Goal: Task Accomplishment & Management: Complete application form

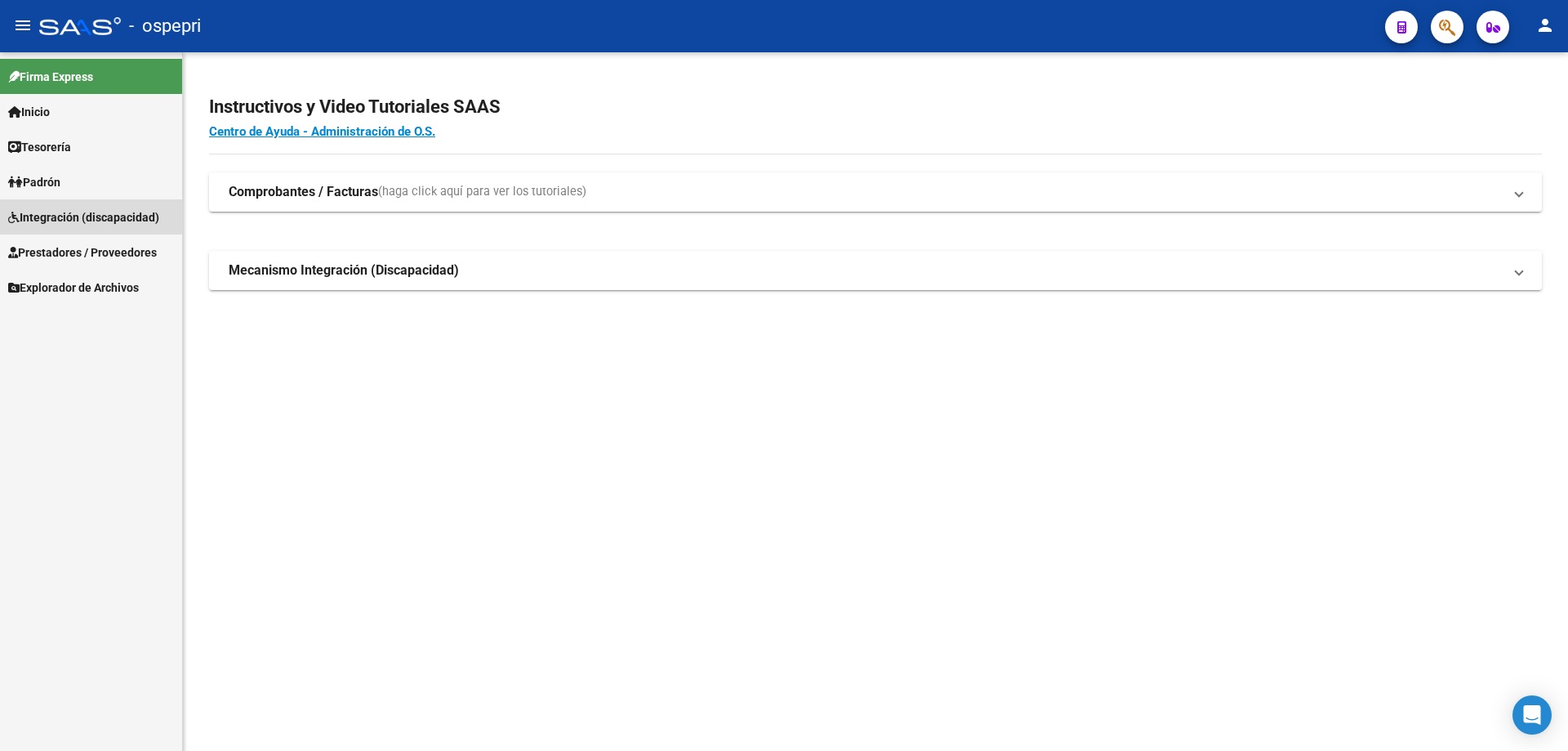
click at [59, 212] on span "Integración (discapacidad)" at bounding box center [84, 217] width 151 height 18
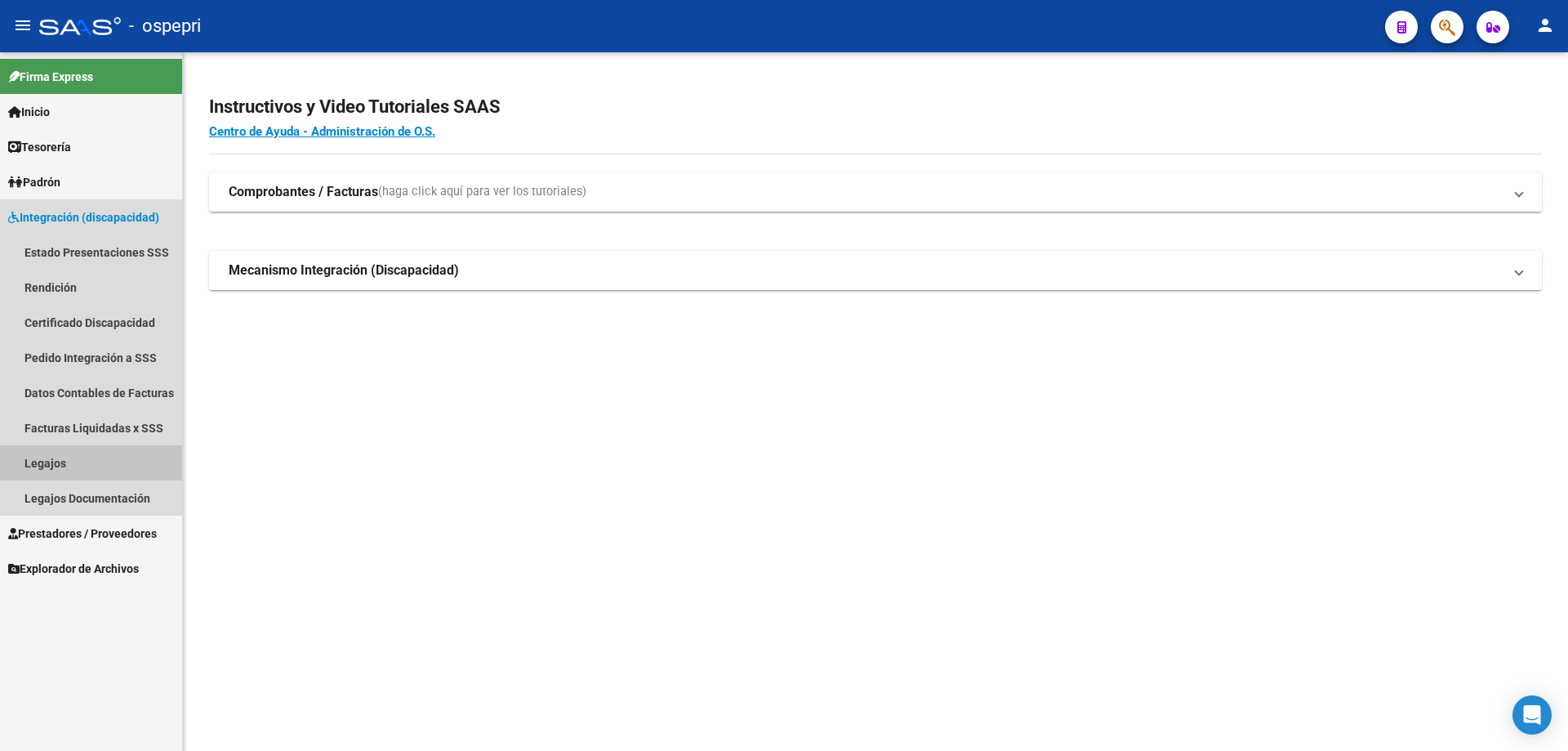
click at [43, 465] on link "Legajos" at bounding box center [91, 463] width 183 height 35
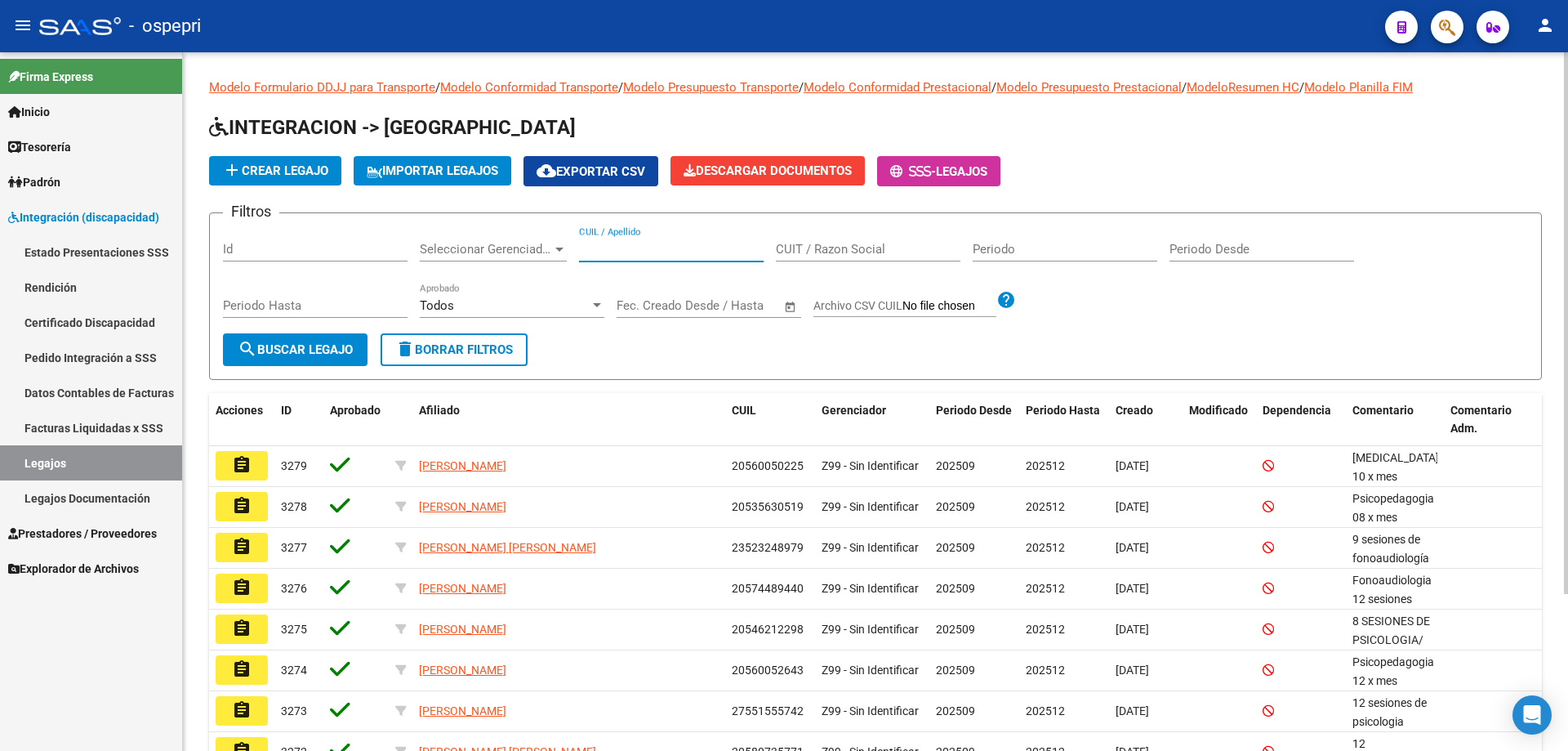
click at [647, 250] on input "CUIL / Apellido" at bounding box center [671, 249] width 185 height 14
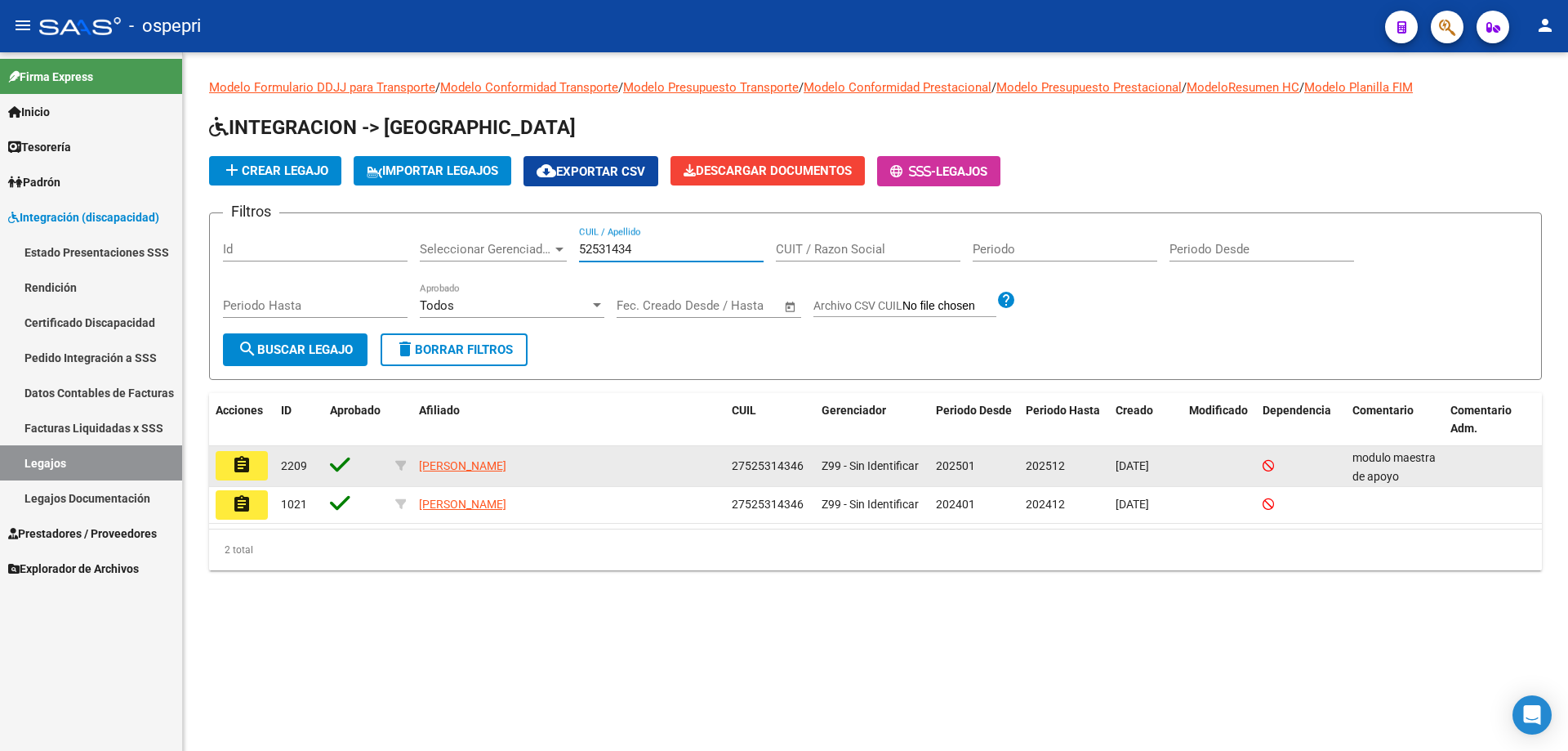
type input "52531434"
click at [250, 472] on mat-icon "assignment" at bounding box center [242, 465] width 20 height 20
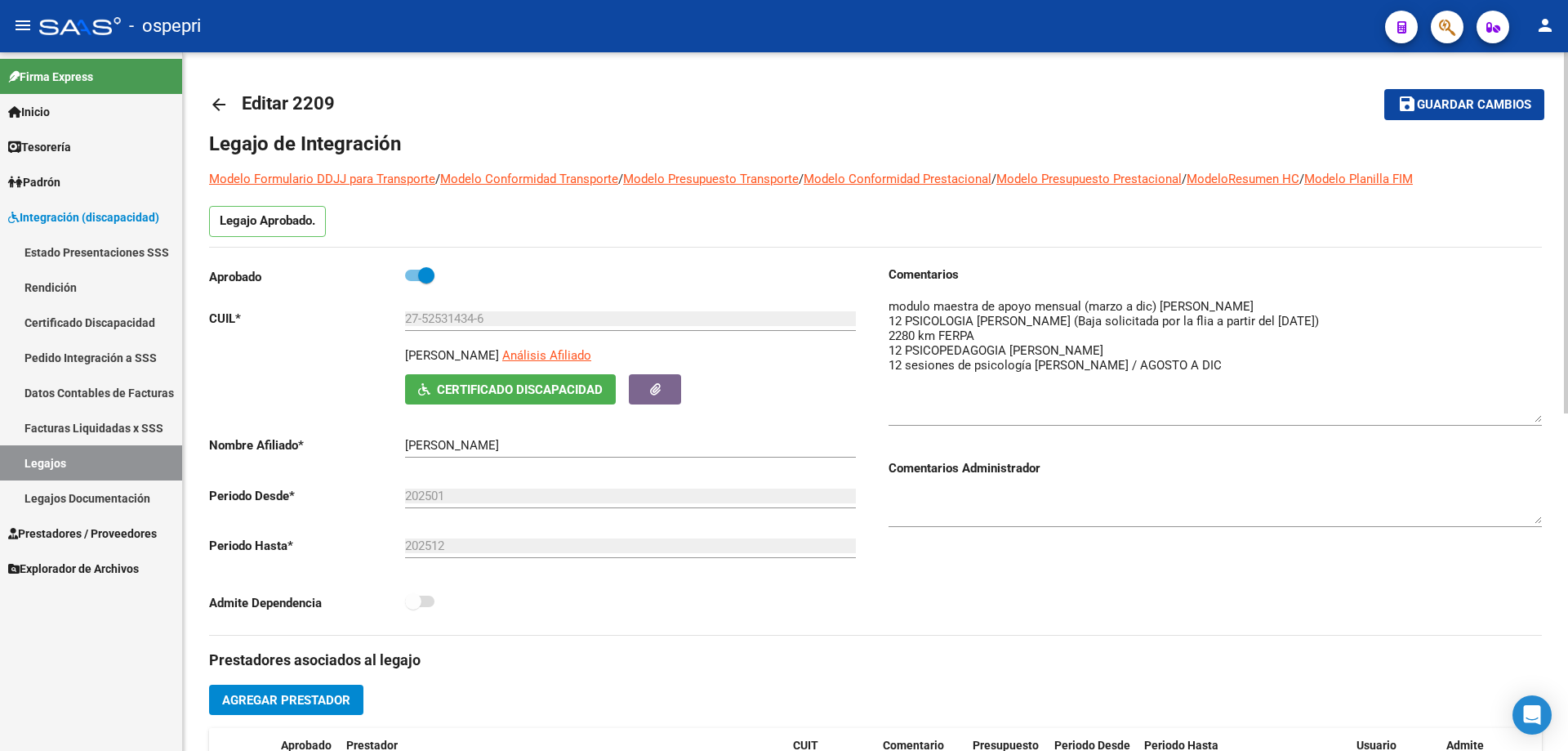
drag, startPoint x: 1537, startPoint y: 318, endPoint x: 1534, endPoint y: 418, distance: 100.0
click at [1534, 418] on textarea at bounding box center [1214, 360] width 653 height 125
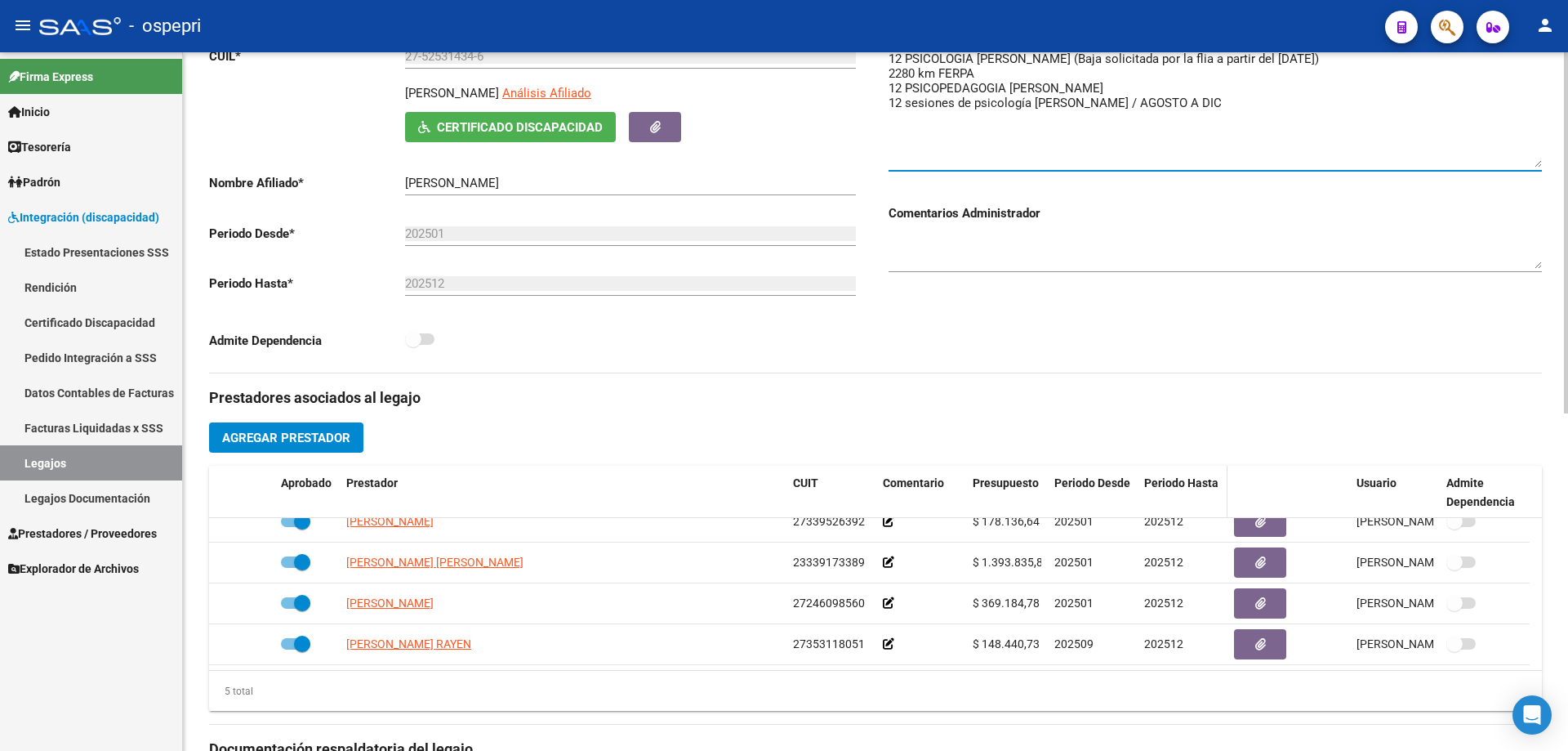
scroll to position [245, 0]
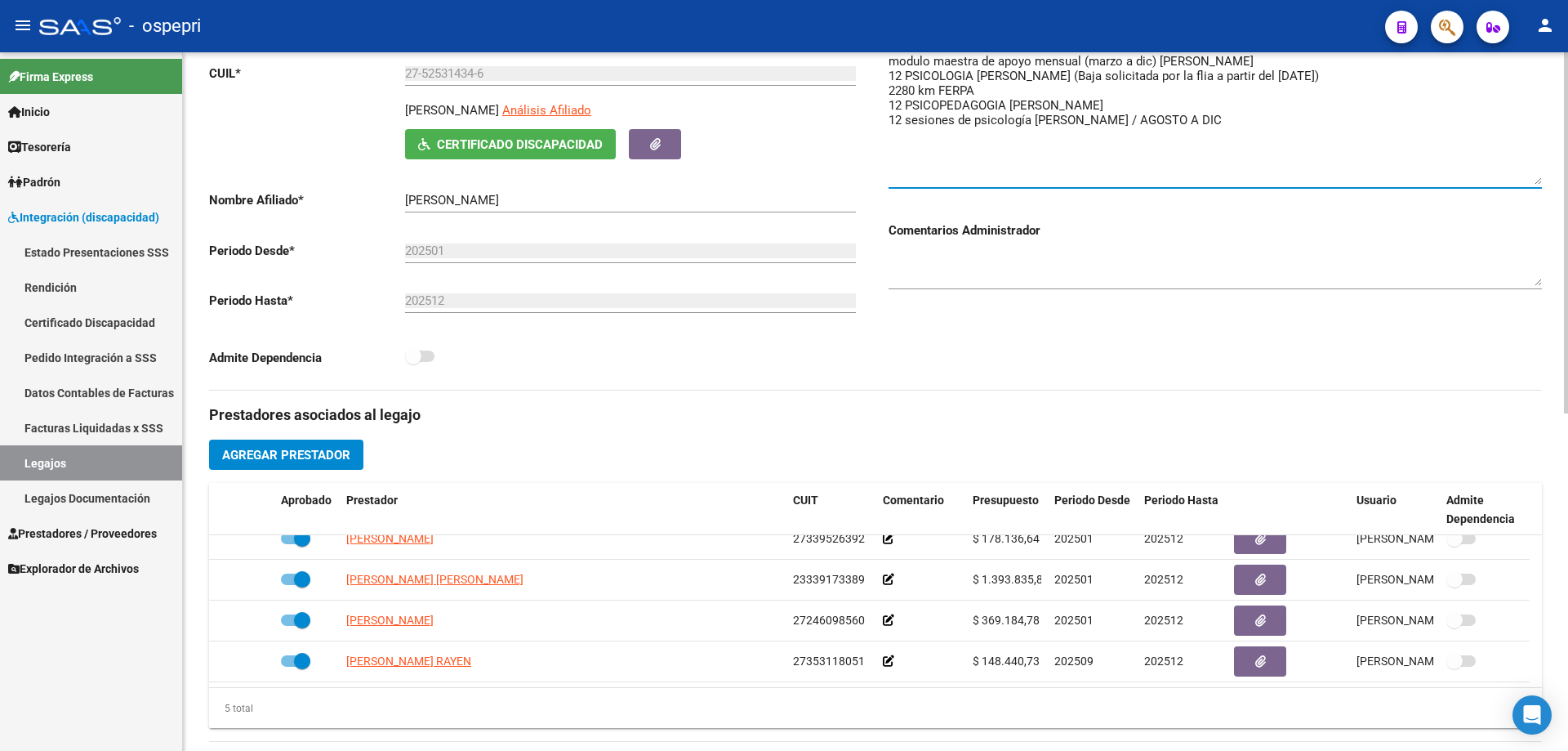
drag, startPoint x: 1156, startPoint y: 122, endPoint x: 1262, endPoint y: 117, distance: 106.1
click at [1260, 118] on textarea at bounding box center [1214, 119] width 653 height 132
type textarea "modulo maestra de apoyo mensual (marzo a dic) [PERSON_NAME] 12 PSICOLOGIA [PERS…"
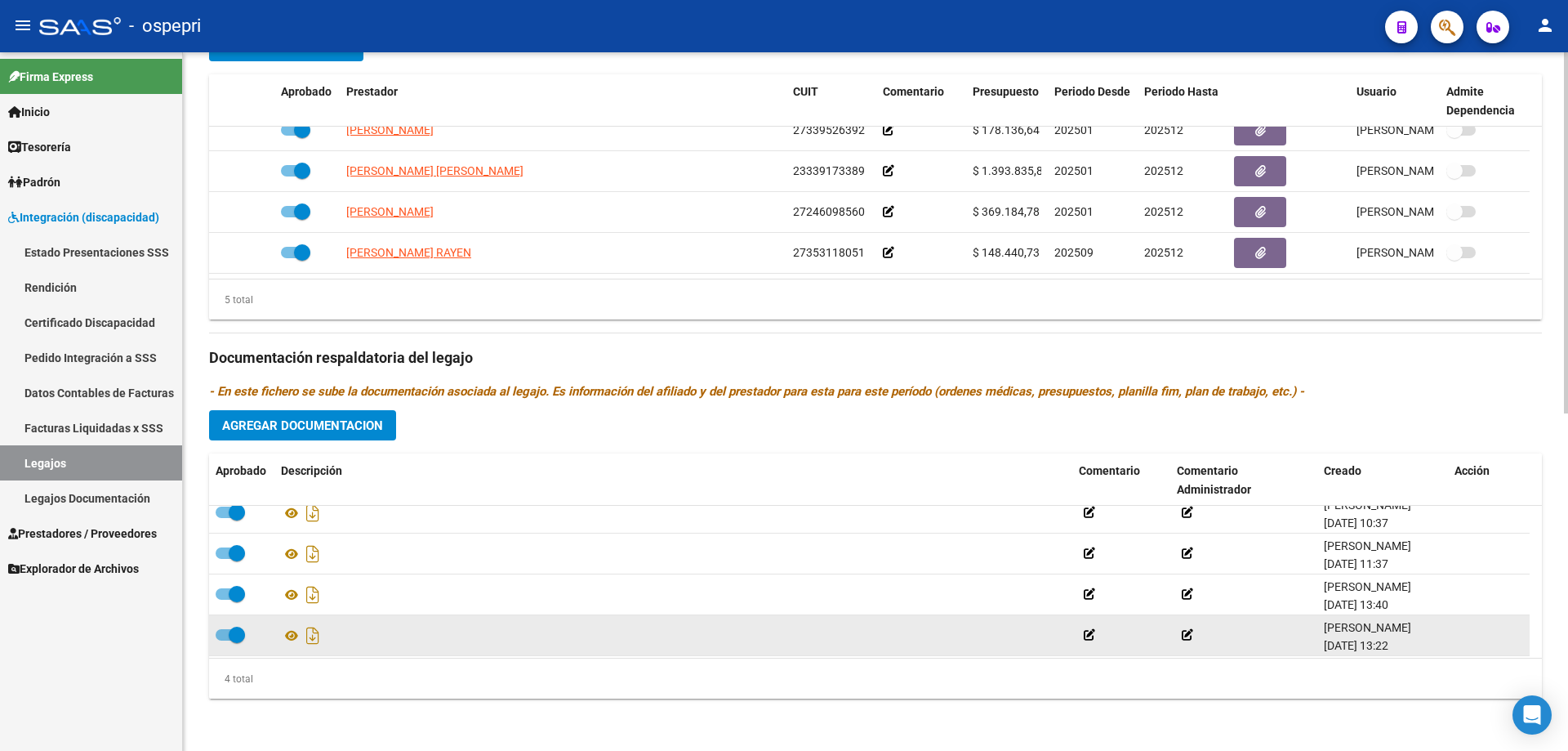
scroll to position [16, 0]
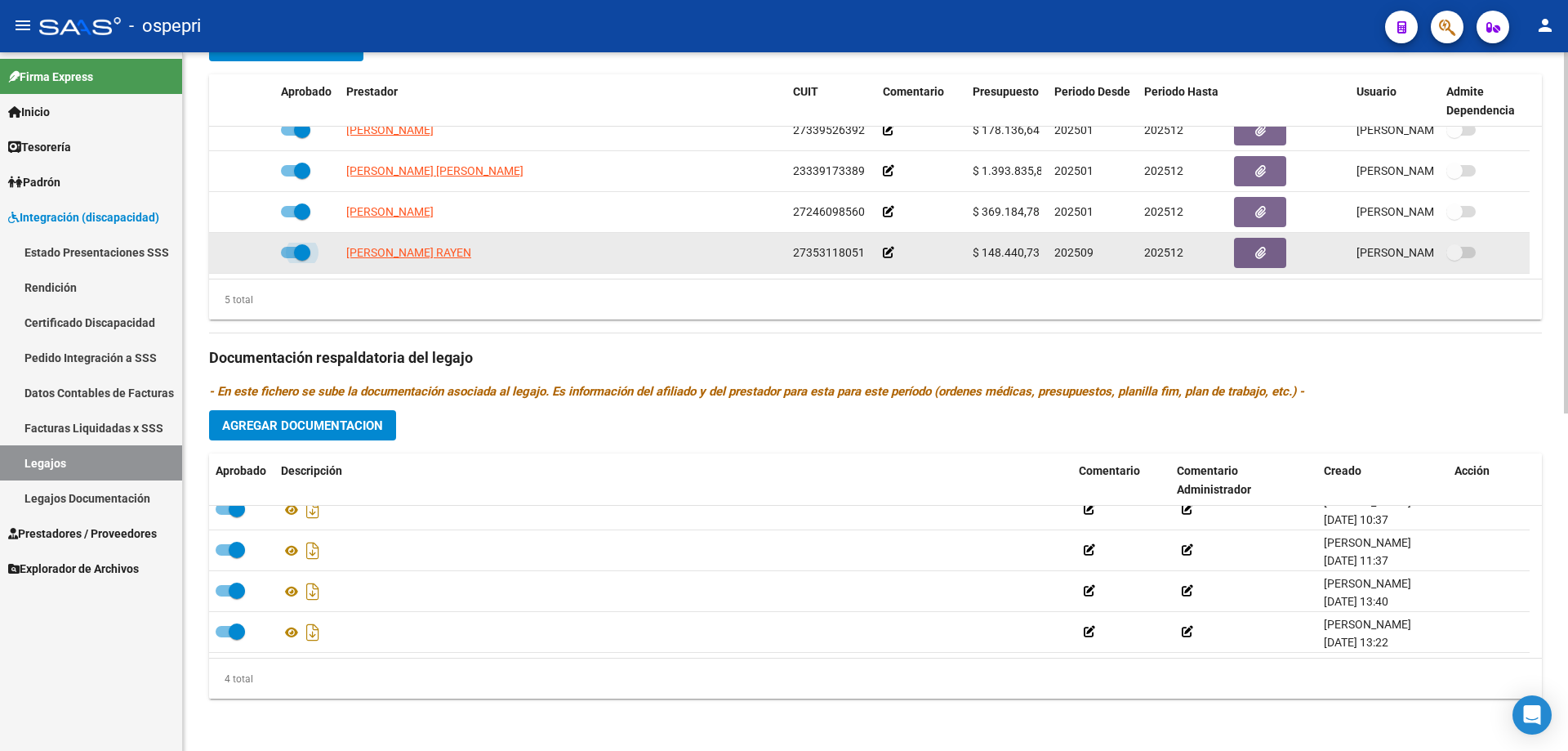
click at [299, 251] on span at bounding box center [302, 252] width 16 height 16
click at [289, 258] on input "checkbox" at bounding box center [289, 258] width 1 height 1
checkbox input "false"
click at [222, 254] on icon at bounding box center [221, 253] width 10 height 11
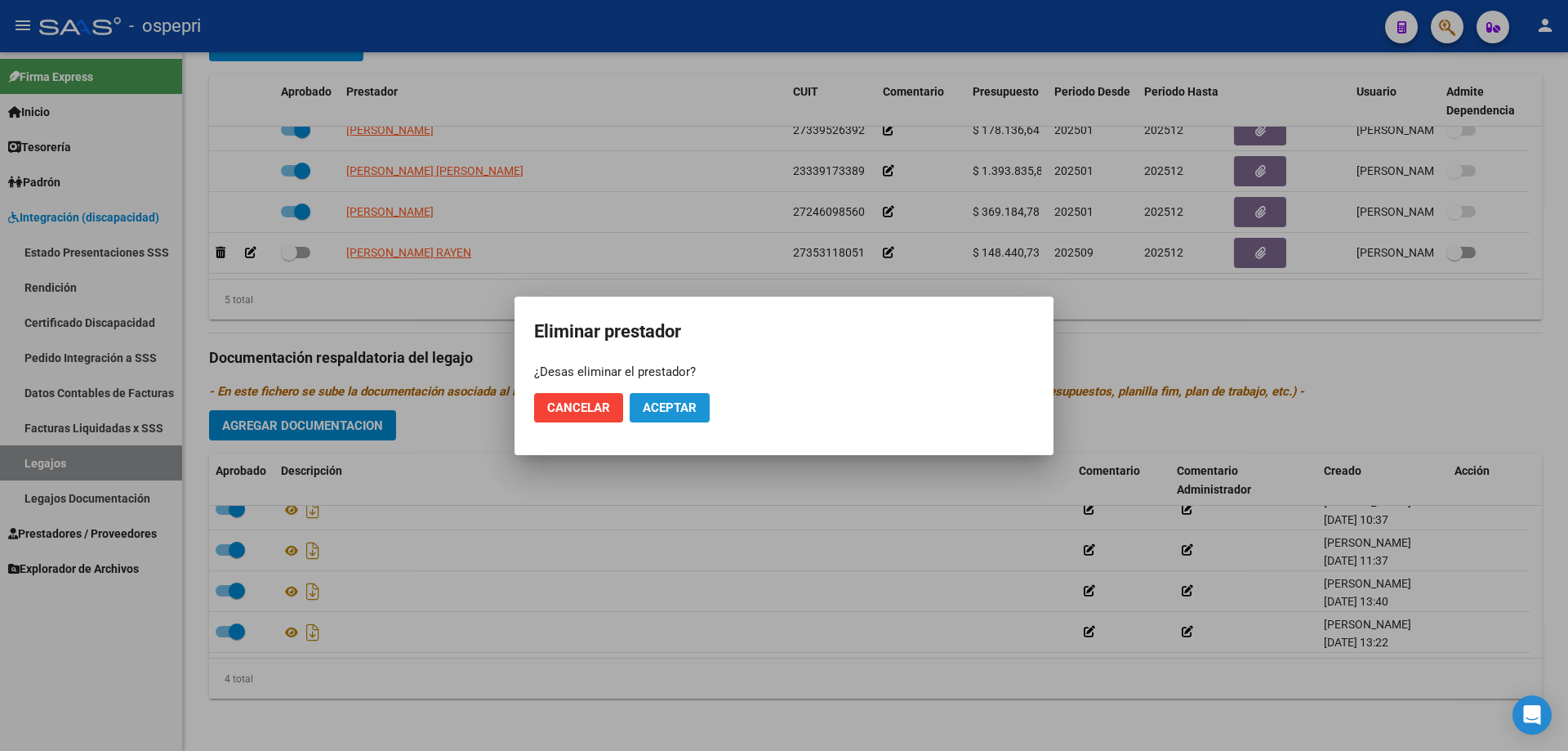
click at [681, 407] on span "Aceptar" at bounding box center [669, 408] width 54 height 14
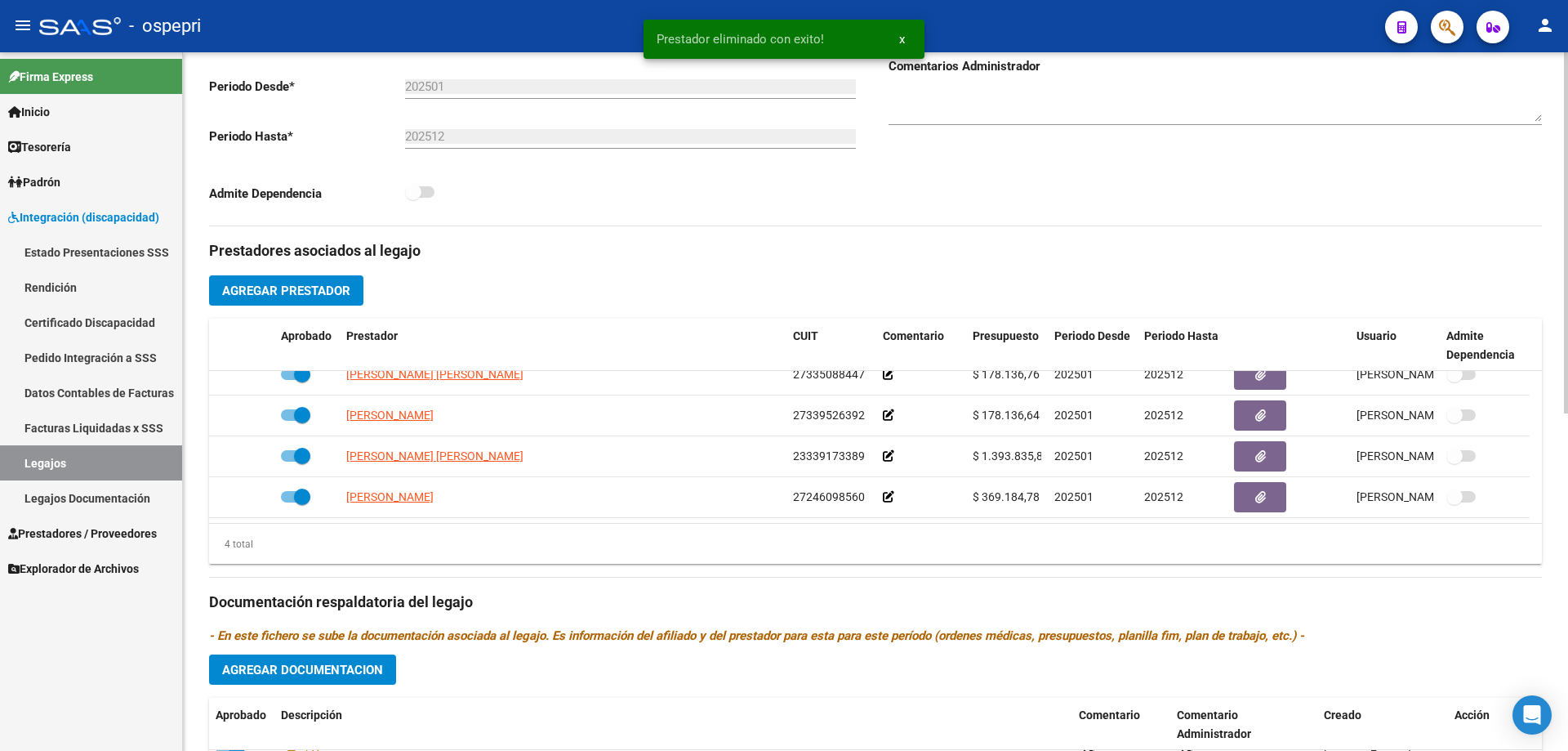
scroll to position [409, 0]
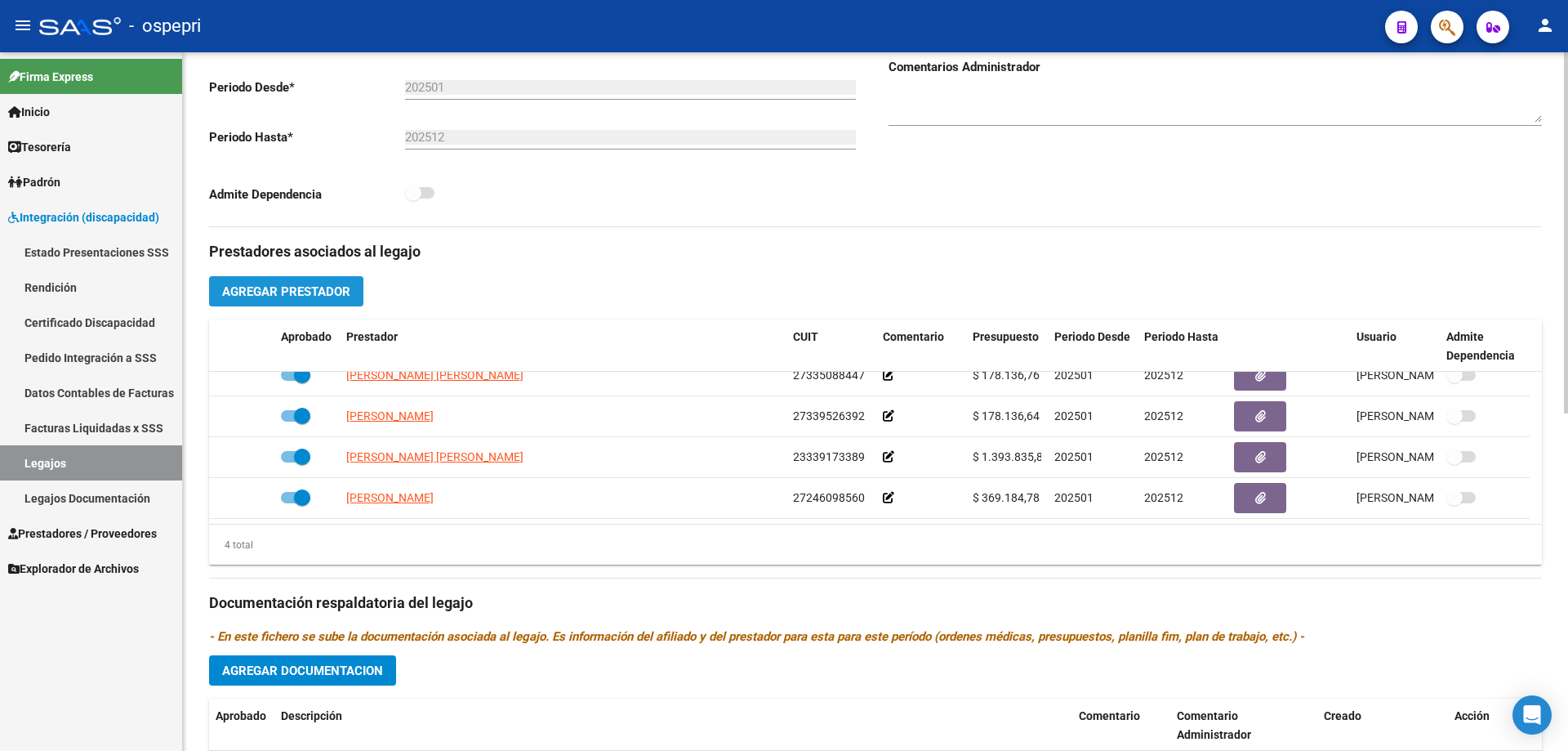
click at [297, 289] on span "Agregar Prestador" at bounding box center [286, 291] width 128 height 14
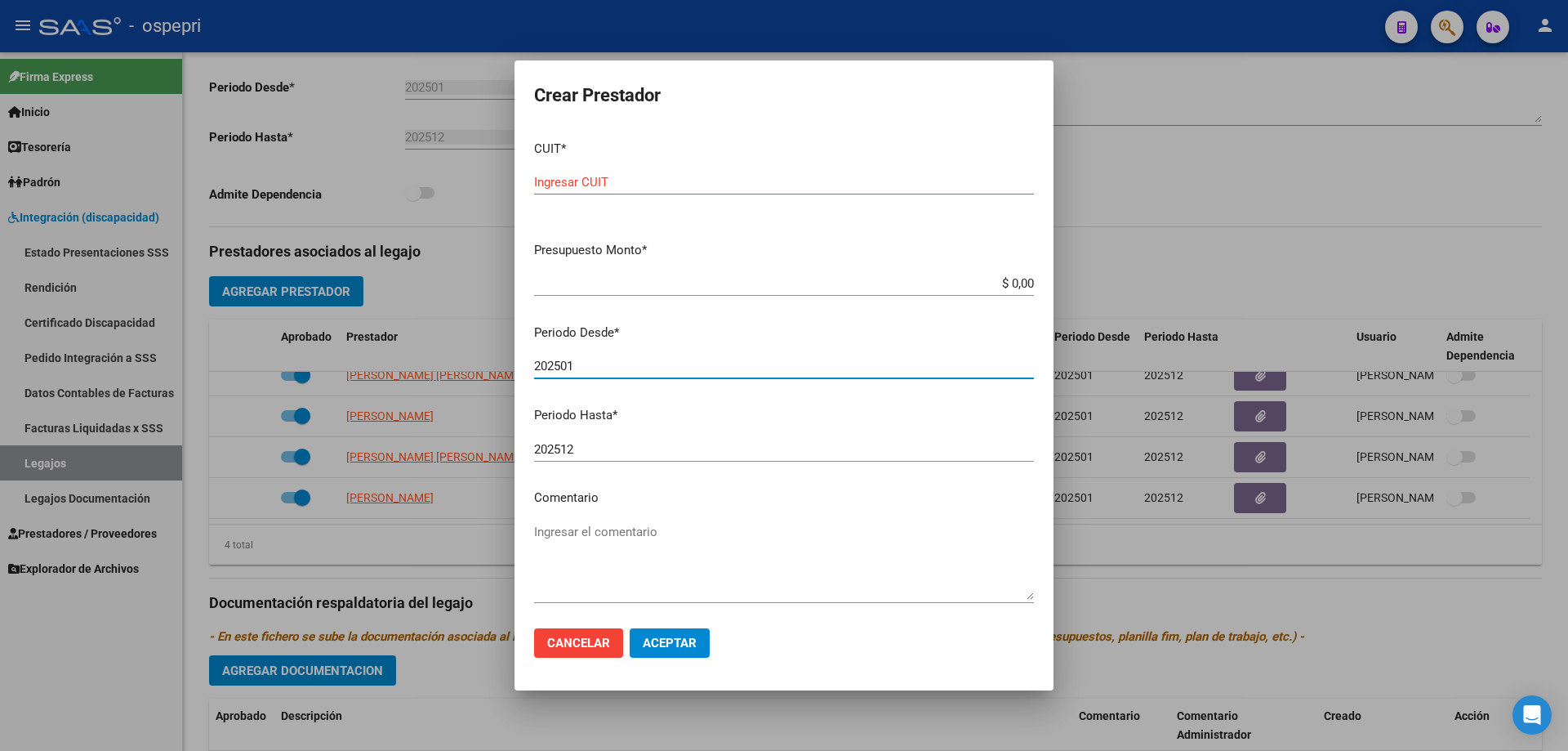
click at [584, 364] on input "202501" at bounding box center [784, 365] width 500 height 14
type input "202508"
click at [589, 183] on input "Ingresar CUIT" at bounding box center [784, 182] width 500 height 14
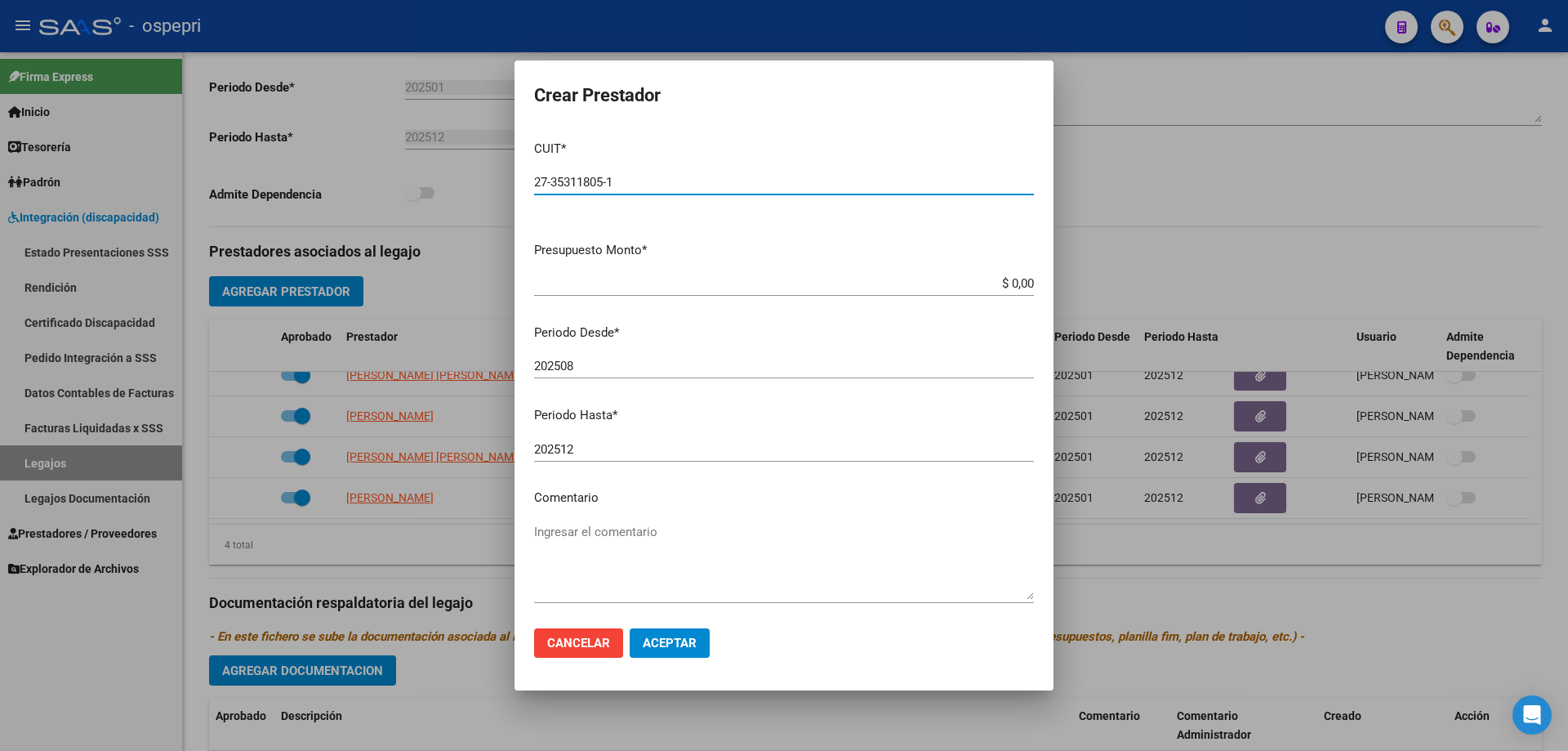
type input "27-35311805-1"
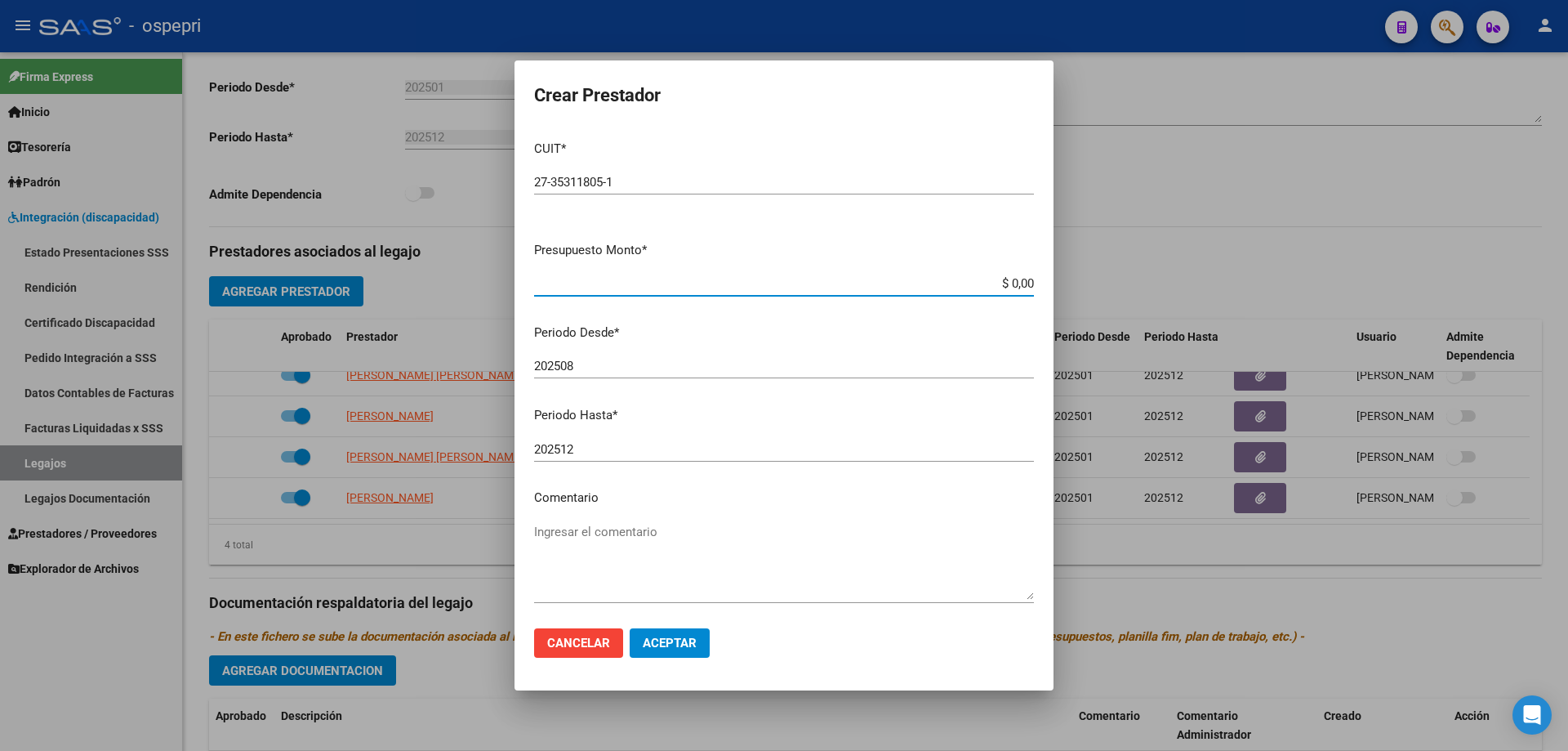
drag, startPoint x: 1018, startPoint y: 279, endPoint x: 911, endPoint y: 279, distance: 107.0
click at [911, 279] on input "$ 0,00" at bounding box center [784, 283] width 500 height 14
type input "$ 14.844,72"
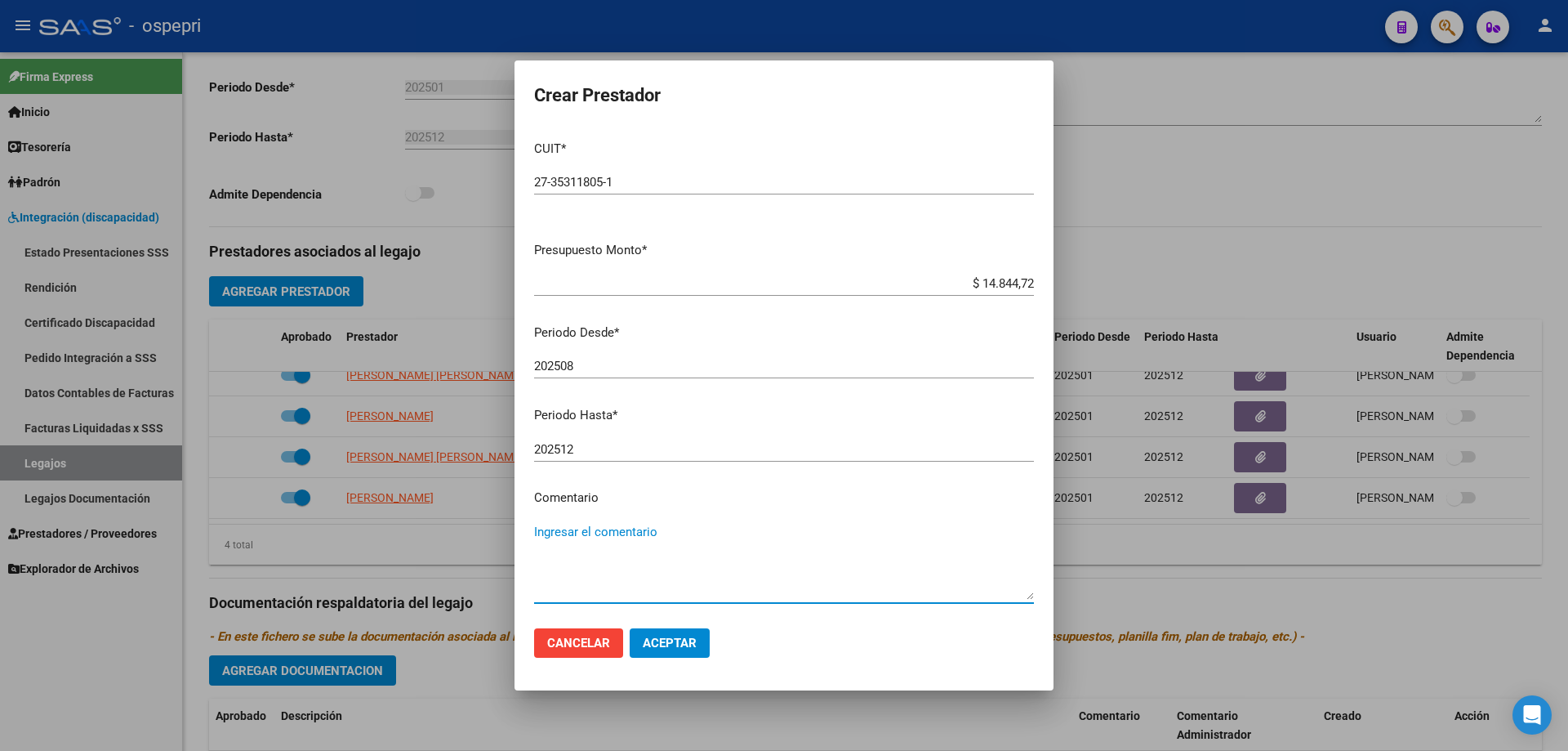
click at [567, 533] on textarea "Ingresar el comentario" at bounding box center [784, 562] width 500 height 77
type textarea "12 x mes agosto/[DATE]."
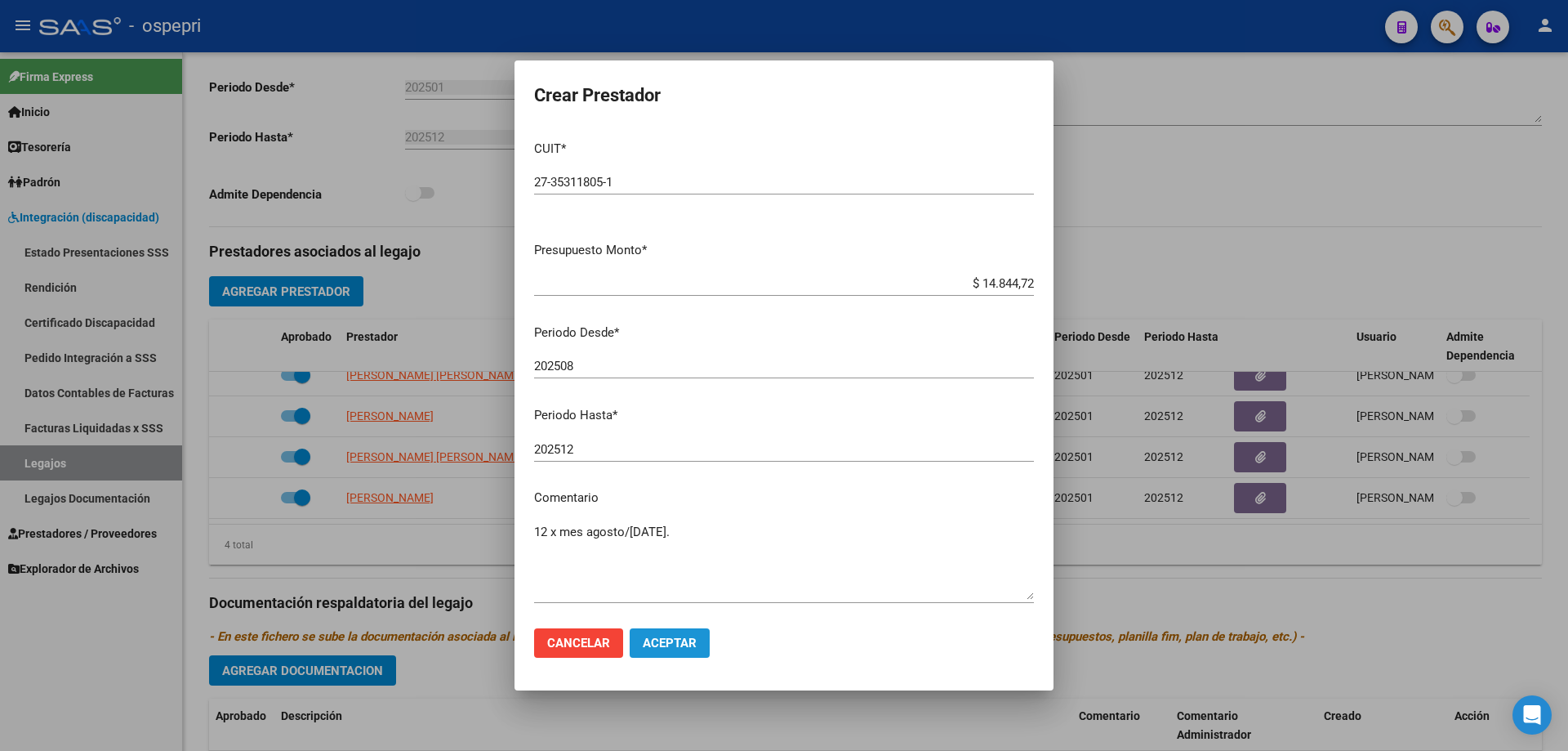
click at [669, 644] on span "Aceptar" at bounding box center [669, 643] width 54 height 14
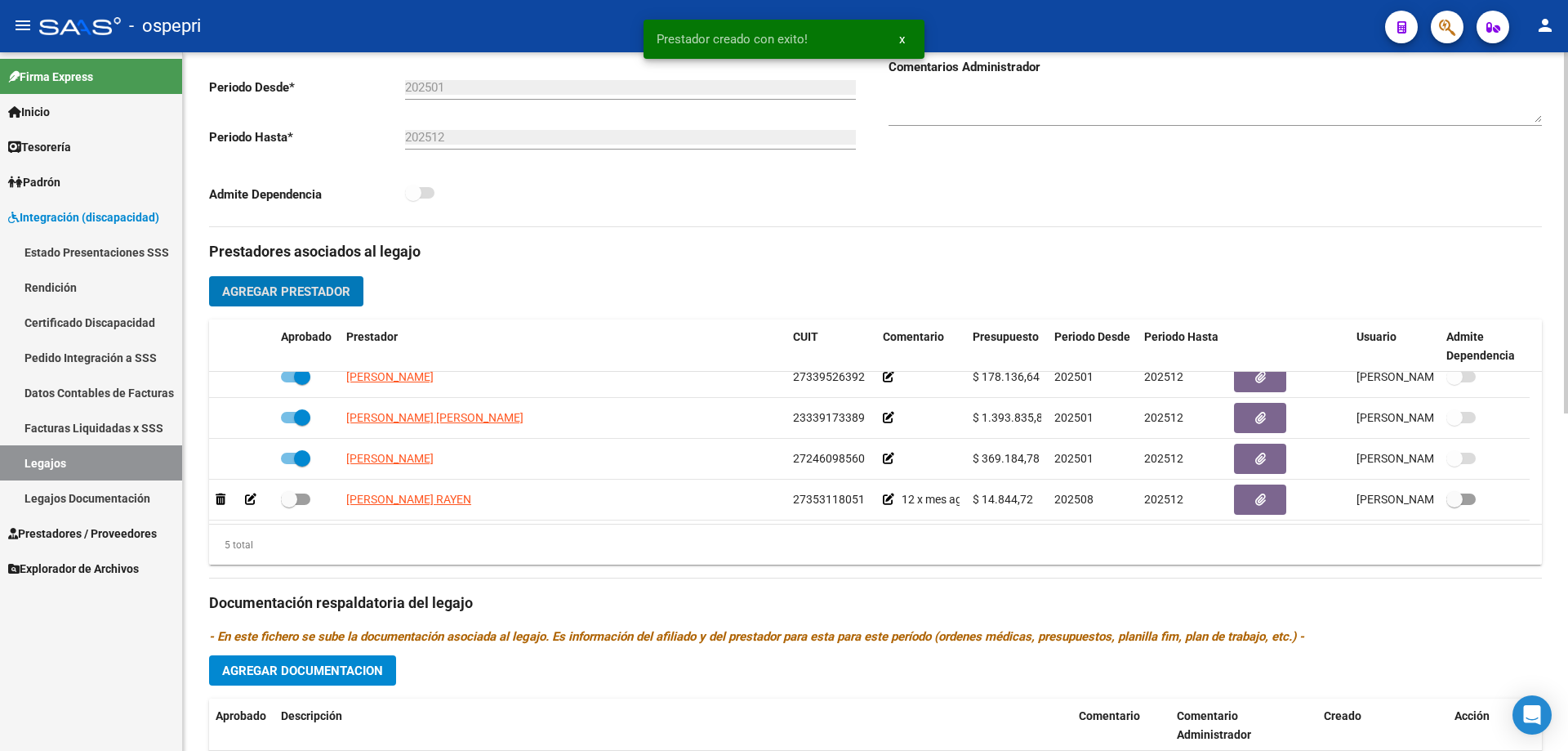
scroll to position [57, 0]
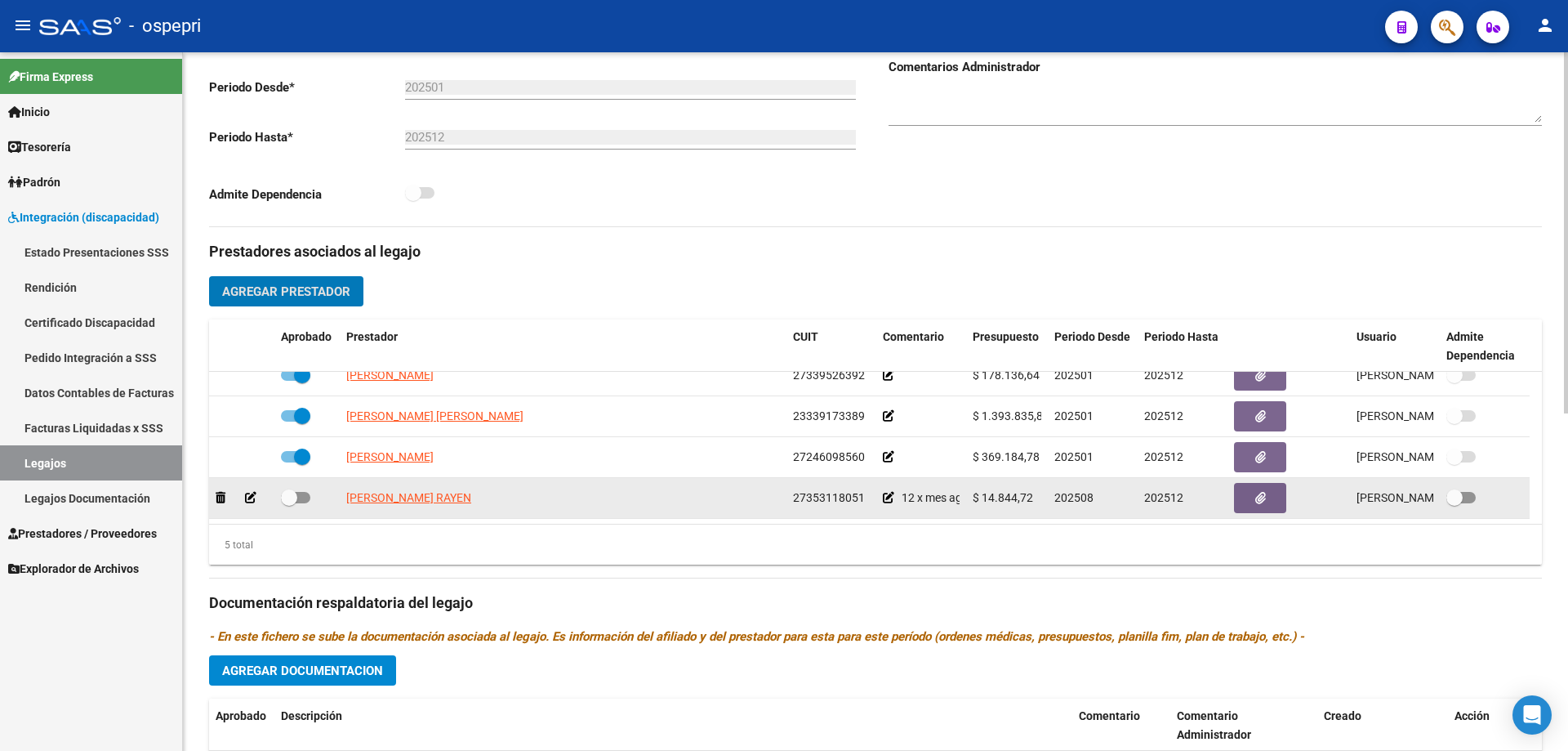
click at [294, 497] on span at bounding box center [289, 497] width 16 height 16
click at [289, 503] on input "checkbox" at bounding box center [289, 503] width 1 height 1
checkbox input "true"
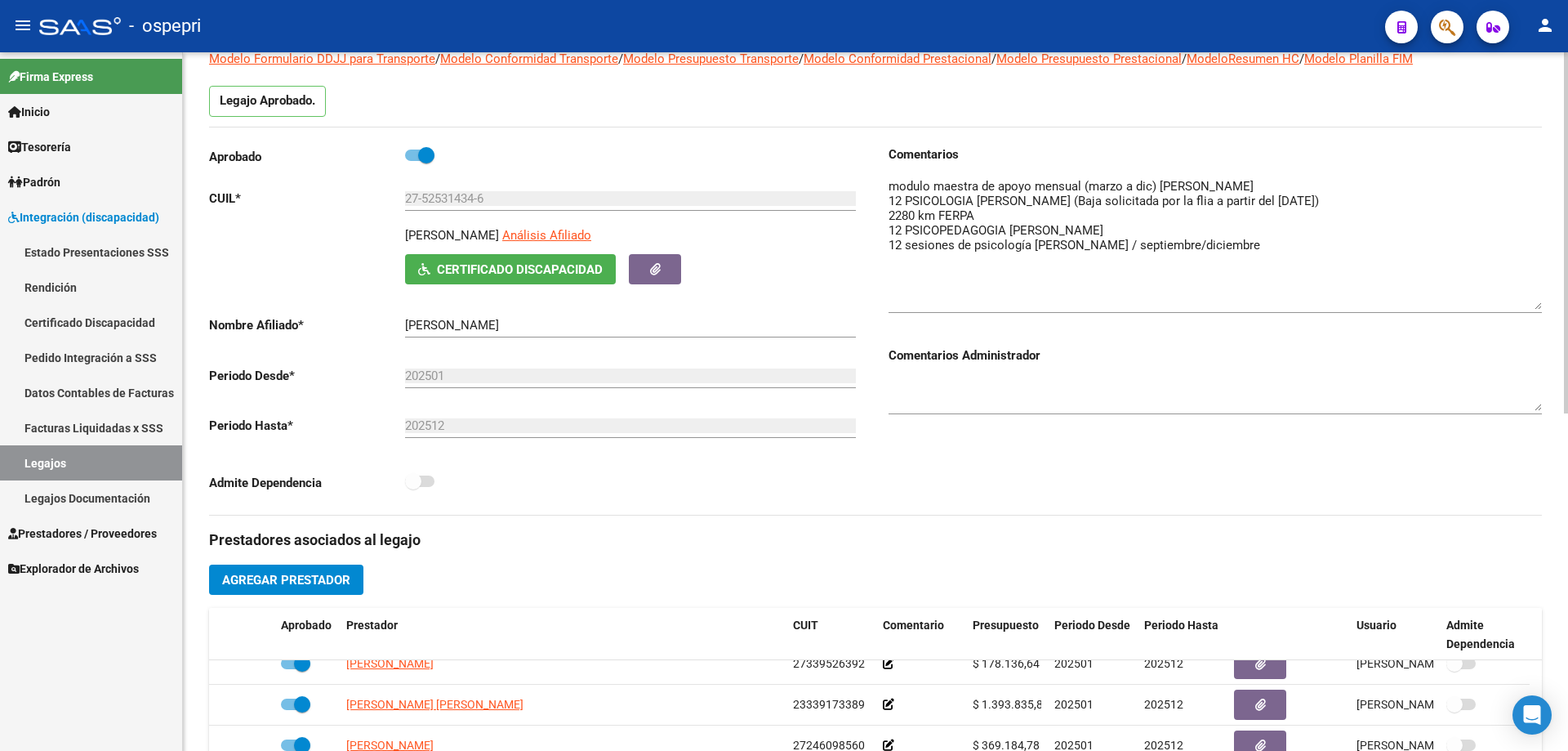
scroll to position [0, 0]
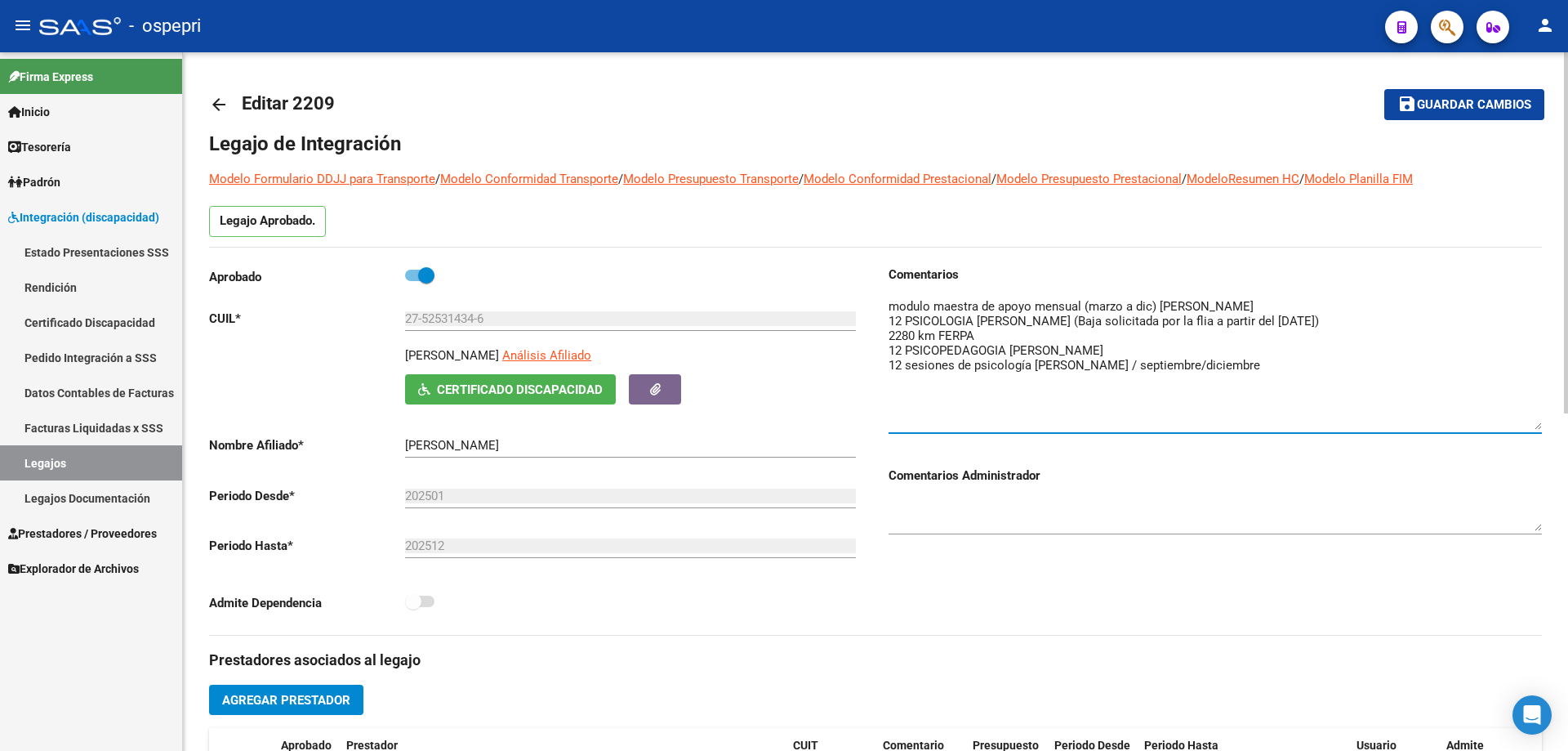
click at [1223, 363] on textarea at bounding box center [1214, 364] width 653 height 132
drag, startPoint x: 1281, startPoint y: 363, endPoint x: 1146, endPoint y: 372, distance: 135.3
click at [1152, 374] on textarea at bounding box center [1214, 364] width 653 height 132
type textarea "modulo maestra de apoyo mensual (marzo a dic) [PERSON_NAME] 12 PSICOLOGIA [PERS…"
click at [1474, 101] on span "Guardar cambios" at bounding box center [1474, 105] width 115 height 14
